Goal: Navigation & Orientation: Find specific page/section

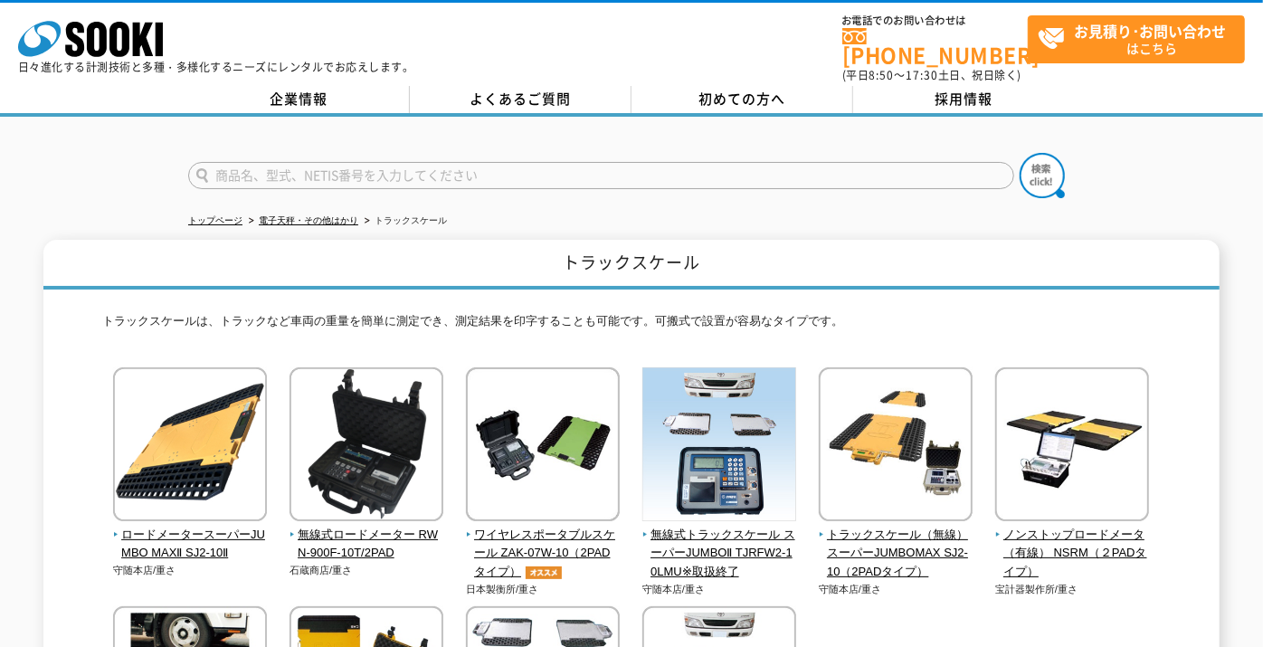
click at [571, 251] on h1 "トラックスケール" at bounding box center [631, 265] width 1176 height 50
drag, startPoint x: 571, startPoint y: 251, endPoint x: 492, endPoint y: 252, distance: 78.7
click at [492, 252] on h1 "トラックスケール" at bounding box center [631, 265] width 1176 height 50
click at [588, 251] on h1 "トラックスケール" at bounding box center [631, 265] width 1176 height 50
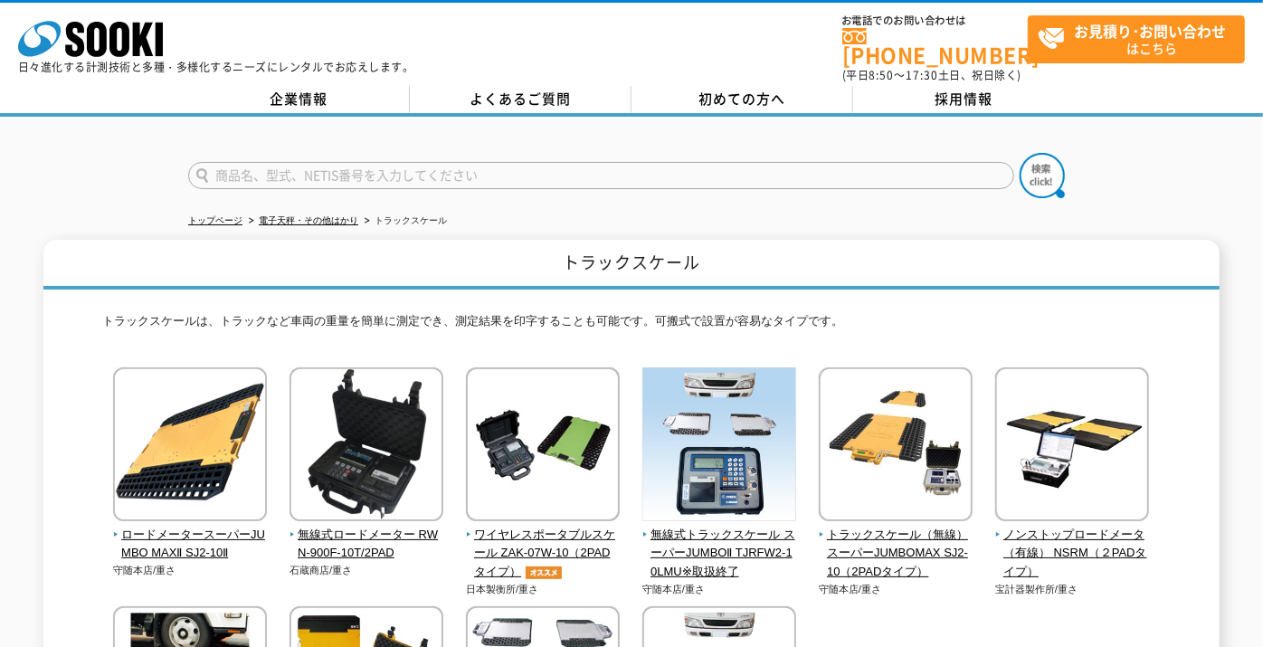
drag, startPoint x: 588, startPoint y: 251, endPoint x: 432, endPoint y: 259, distance: 156.7
click at [432, 259] on h1 "トラックスケール" at bounding box center [631, 265] width 1176 height 50
click at [403, 248] on h1 "トラックスケール" at bounding box center [631, 265] width 1176 height 50
drag, startPoint x: 403, startPoint y: 248, endPoint x: 387, endPoint y: 248, distance: 15.4
click at [387, 248] on h1 "トラックスケール" at bounding box center [631, 265] width 1176 height 50
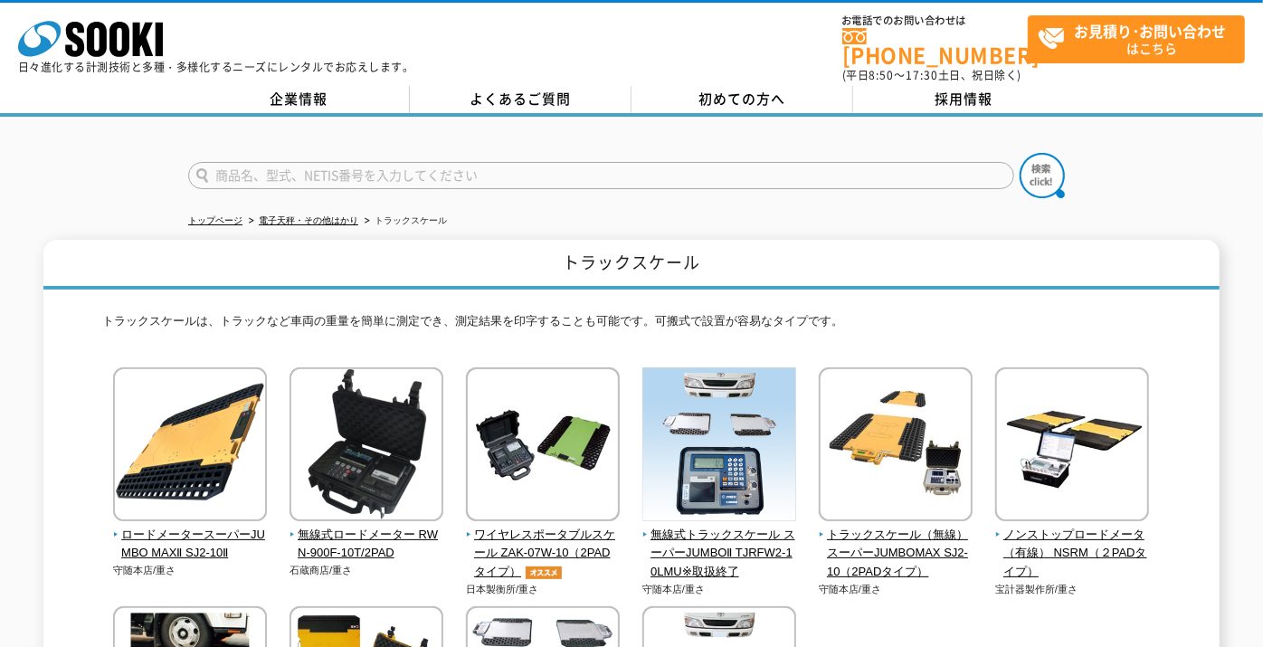
drag, startPoint x: 417, startPoint y: 248, endPoint x: 403, endPoint y: 247, distance: 14.5
click at [403, 247] on h1 "トラックスケール" at bounding box center [631, 265] width 1176 height 50
click at [384, 247] on h1 "トラックスケール" at bounding box center [631, 265] width 1176 height 50
click at [408, 241] on h1 "トラックスケール" at bounding box center [631, 265] width 1176 height 50
drag, startPoint x: 408, startPoint y: 241, endPoint x: 365, endPoint y: 251, distance: 43.7
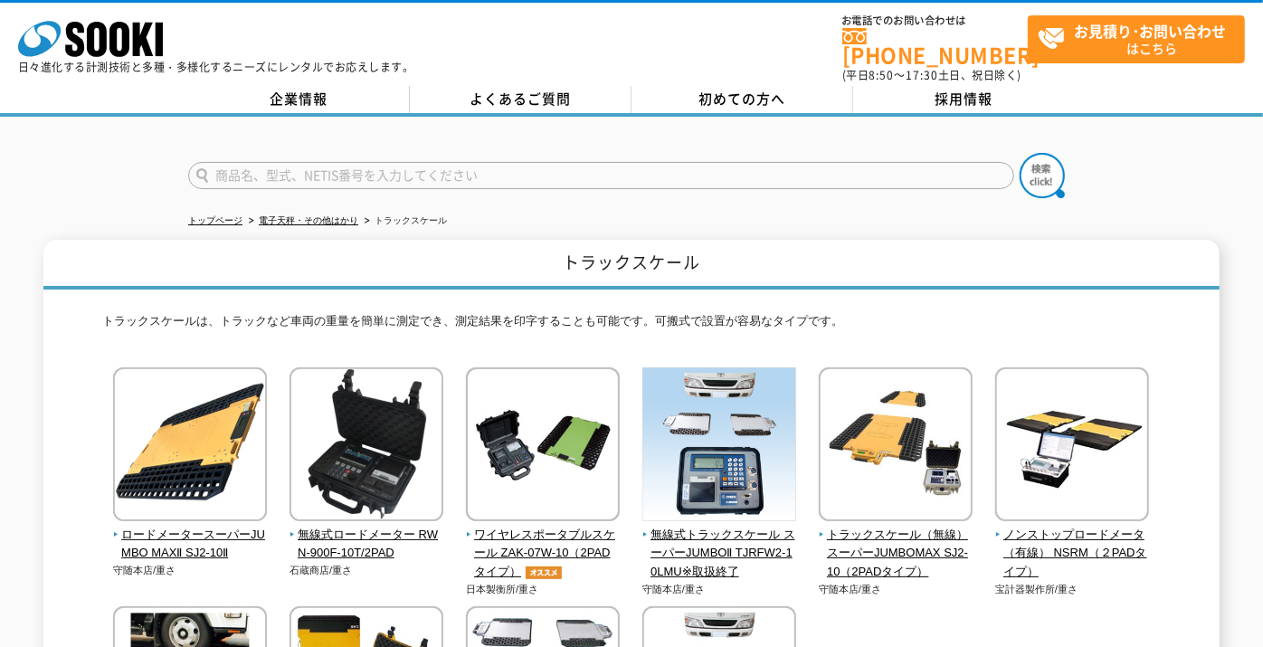
click at [365, 251] on h1 "トラックスケール" at bounding box center [631, 265] width 1176 height 50
